Goal: Use online tool/utility

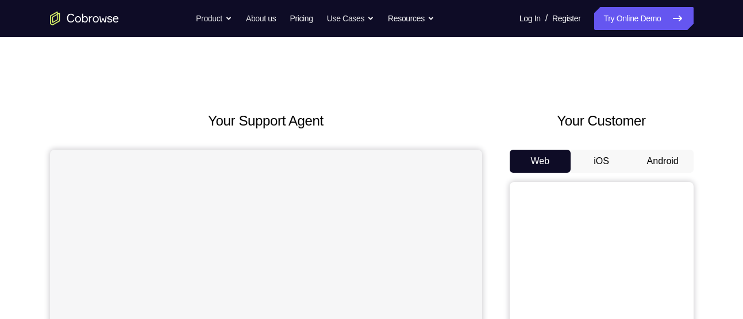
scroll to position [31, 0]
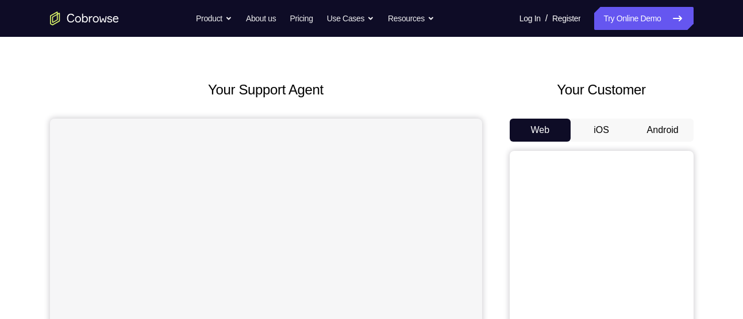
click at [643, 135] on button "Android" at bounding box center [664, 129] width 62 height 23
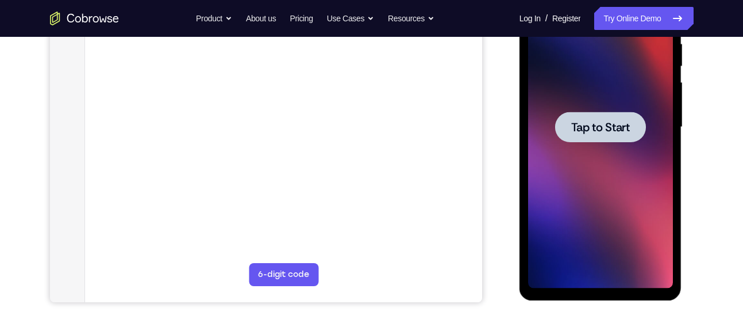
scroll to position [0, 0]
click at [587, 132] on span "Tap to Start" at bounding box center [601, 127] width 59 height 12
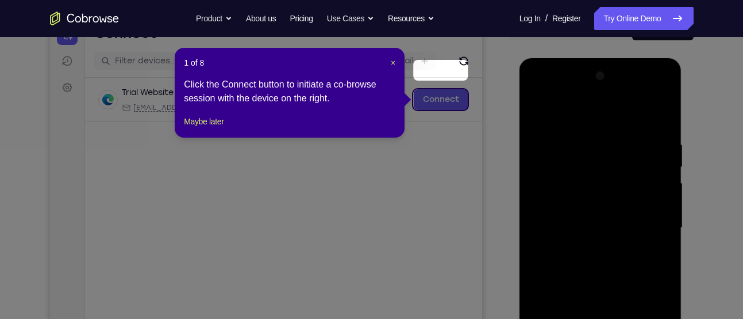
scroll to position [105, 0]
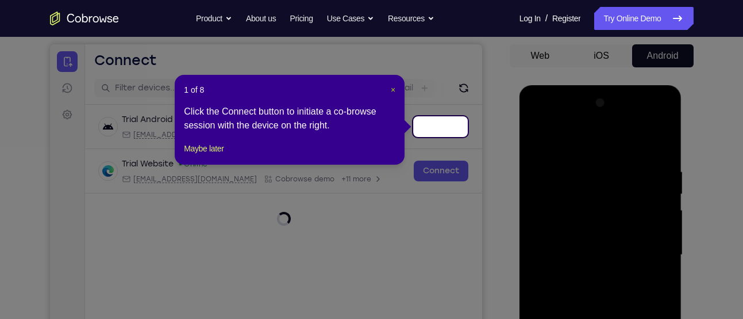
click at [393, 87] on span "×" at bounding box center [393, 89] width 5 height 9
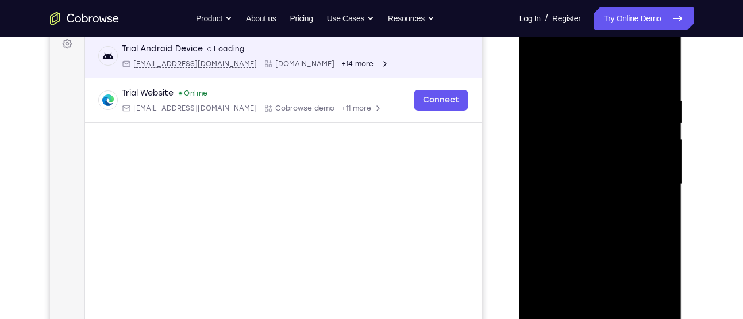
scroll to position [193, 0]
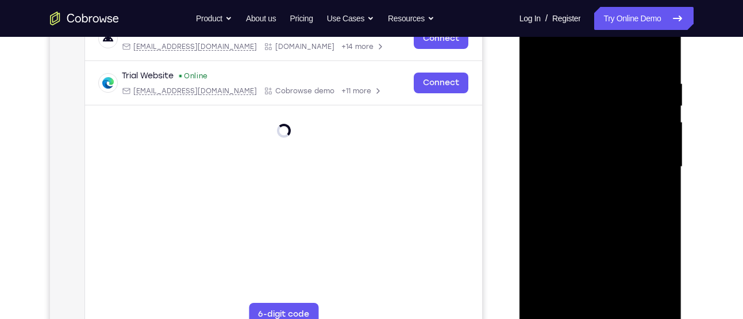
click at [599, 313] on div at bounding box center [600, 167] width 145 height 322
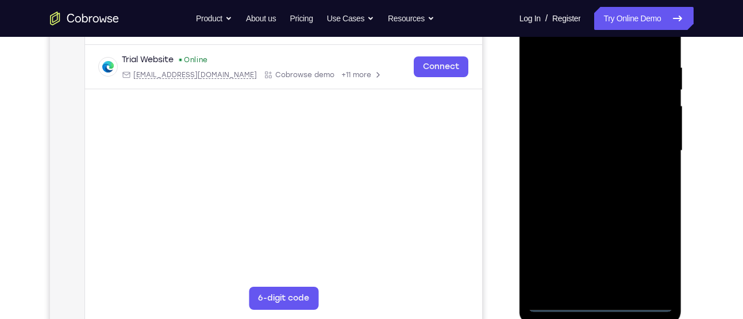
scroll to position [212, 0]
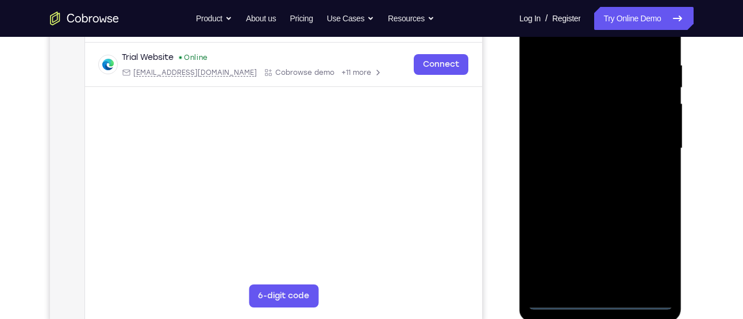
click at [600, 302] on div at bounding box center [600, 148] width 145 height 322
click at [648, 254] on div at bounding box center [600, 148] width 145 height 322
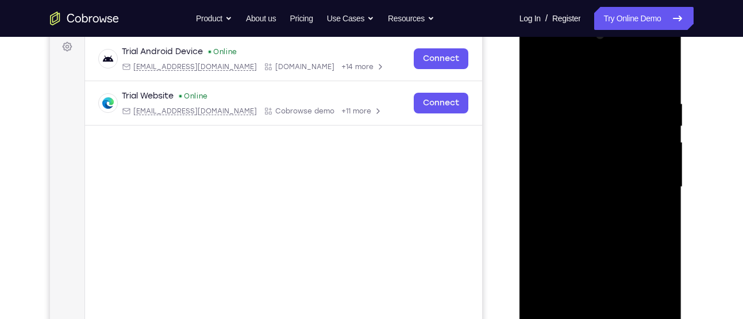
scroll to position [170, 0]
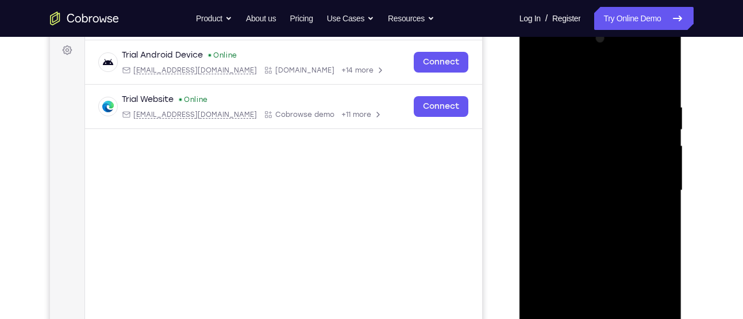
click at [545, 58] on div at bounding box center [600, 190] width 145 height 322
click at [654, 184] on div at bounding box center [600, 190] width 145 height 322
click at [588, 212] on div at bounding box center [600, 190] width 145 height 322
click at [572, 176] on div at bounding box center [600, 190] width 145 height 322
click at [559, 170] on div at bounding box center [600, 190] width 145 height 322
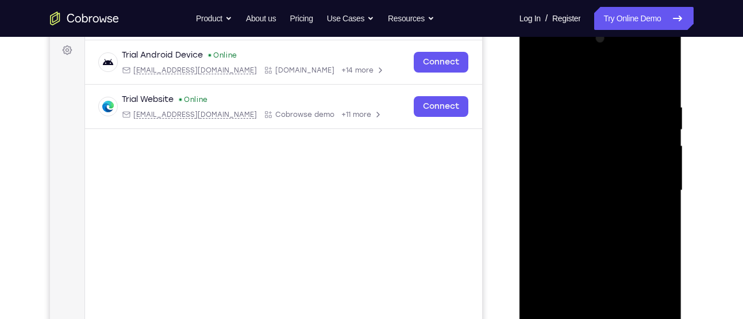
click at [566, 187] on div at bounding box center [600, 190] width 145 height 322
click at [615, 227] on div at bounding box center [600, 190] width 145 height 322
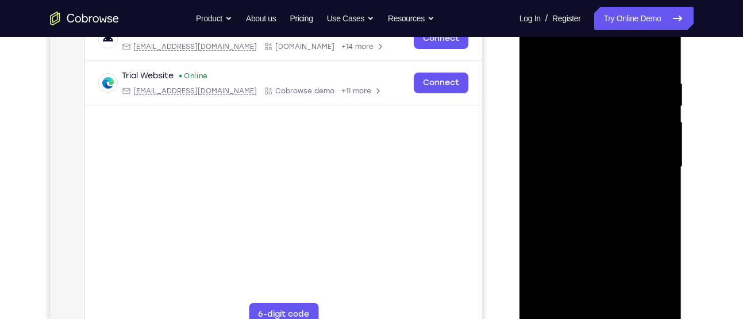
scroll to position [194, 0]
click at [656, 62] on div at bounding box center [600, 166] width 145 height 322
click at [583, 71] on div at bounding box center [600, 166] width 145 height 322
click at [660, 52] on div at bounding box center [600, 166] width 145 height 322
click at [577, 304] on div at bounding box center [600, 166] width 145 height 322
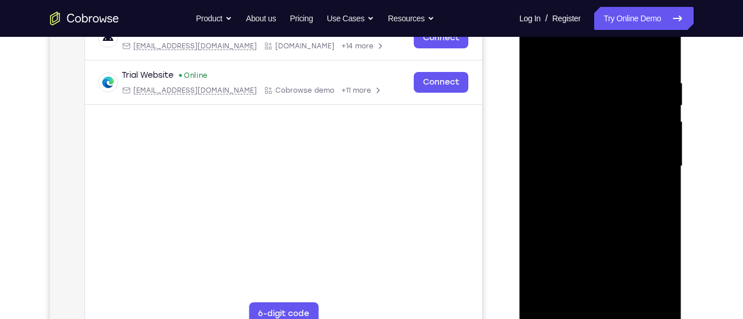
click at [558, 49] on div at bounding box center [600, 166] width 145 height 322
click at [660, 82] on div at bounding box center [600, 166] width 145 height 322
click at [663, 49] on div at bounding box center [600, 166] width 145 height 322
click at [657, 300] on div at bounding box center [600, 166] width 145 height 322
drag, startPoint x: 600, startPoint y: 129, endPoint x: 599, endPoint y: 167, distance: 37.4
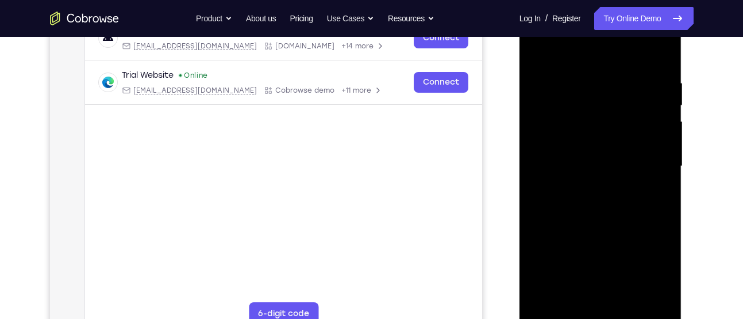
click at [599, 167] on div at bounding box center [600, 166] width 145 height 322
click at [656, 214] on div at bounding box center [600, 166] width 145 height 322
click at [619, 221] on div at bounding box center [600, 166] width 145 height 322
click at [583, 219] on div at bounding box center [600, 166] width 145 height 322
drag, startPoint x: 586, startPoint y: 244, endPoint x: 590, endPoint y: 182, distance: 62.2
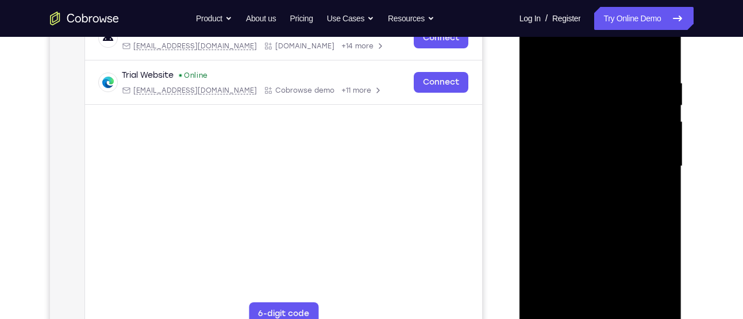
click at [590, 183] on div at bounding box center [600, 166] width 145 height 322
drag, startPoint x: 603, startPoint y: 224, endPoint x: 605, endPoint y: 186, distance: 37.5
click at [605, 186] on div at bounding box center [600, 166] width 145 height 322
click at [667, 250] on div at bounding box center [600, 166] width 145 height 322
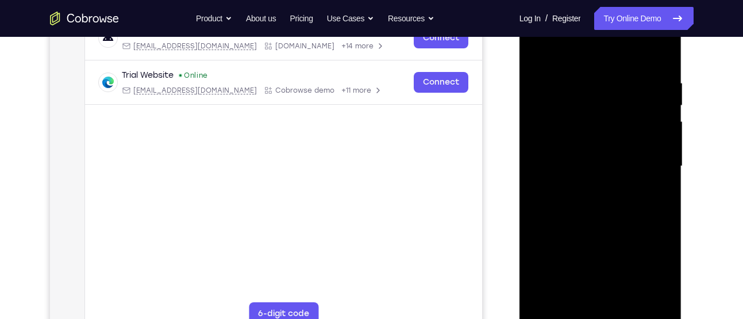
click at [667, 250] on div at bounding box center [600, 166] width 145 height 322
click at [662, 196] on div at bounding box center [600, 166] width 145 height 322
drag, startPoint x: 623, startPoint y: 203, endPoint x: 622, endPoint y: 239, distance: 35.7
click at [622, 239] on div at bounding box center [600, 166] width 145 height 322
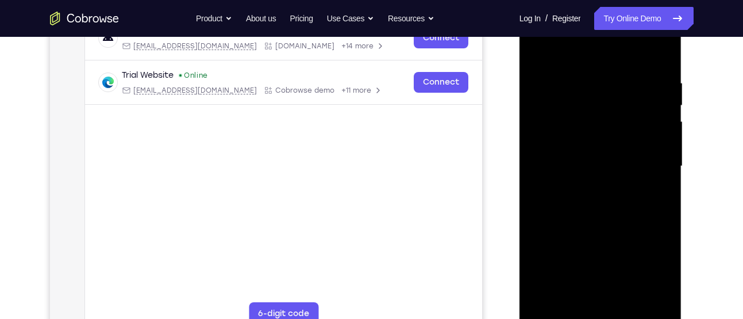
click at [549, 303] on div at bounding box center [600, 166] width 145 height 322
click at [585, 71] on div at bounding box center [600, 166] width 145 height 322
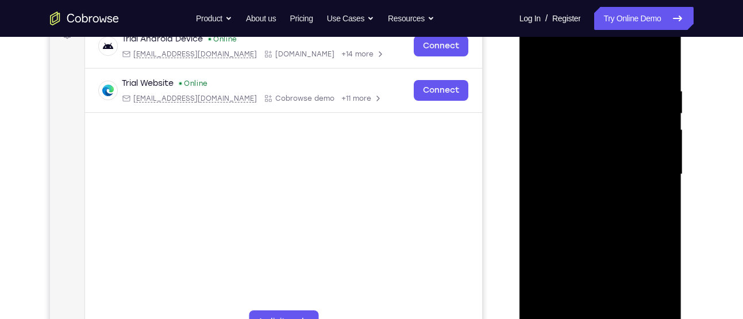
scroll to position [185, 0]
click at [653, 139] on div at bounding box center [600, 175] width 145 height 322
click at [658, 102] on div at bounding box center [600, 175] width 145 height 322
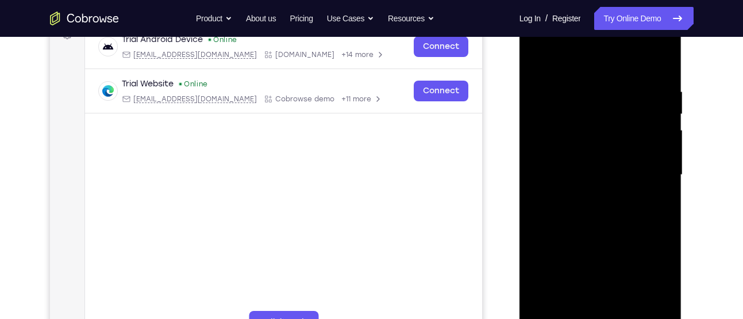
click at [658, 102] on div at bounding box center [600, 175] width 145 height 322
click at [658, 79] on div at bounding box center [600, 175] width 145 height 322
click at [660, 63] on div at bounding box center [600, 175] width 145 height 322
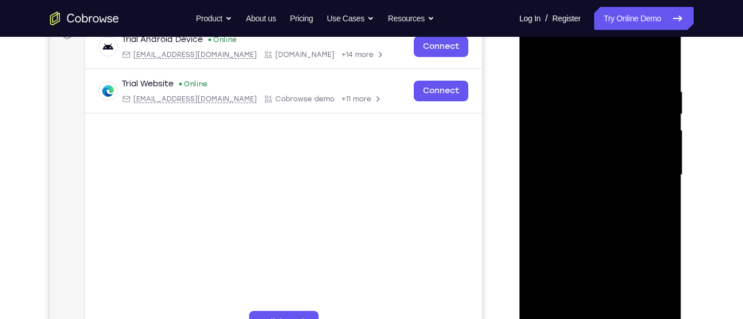
click at [577, 311] on div at bounding box center [600, 175] width 145 height 322
